Goal: Ask a question

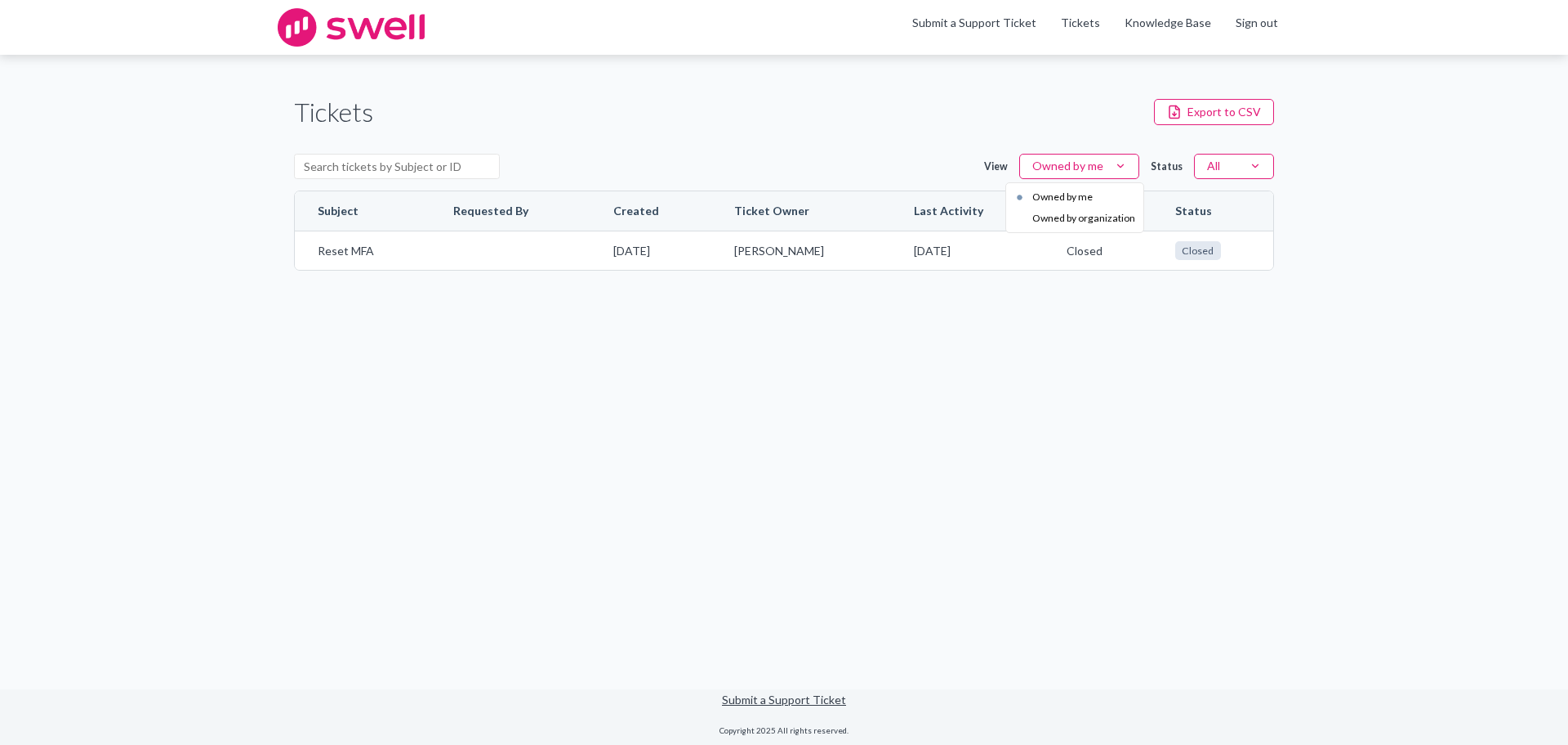
click at [1126, 160] on html "Skip to content Skip to tickets Menu Submit a Support Ticket Tickets Knowledge …" at bounding box center [784, 372] width 1568 height 745
click at [1094, 214] on div "Owned by organization" at bounding box center [1075, 218] width 132 height 21
click at [1270, 159] on html "Skip to content Skip to tickets Menu Submit a Support Ticket Tickets Knowledge …" at bounding box center [784, 372] width 1568 height 745
click at [1271, 159] on html "Skip to content Skip to tickets Menu Submit a Support Ticket Tickets Knowledge …" at bounding box center [784, 372] width 1568 height 745
click at [943, 23] on link "Submit a Support Ticket" at bounding box center [974, 22] width 124 height 13
